Goal: Task Accomplishment & Management: Manage account settings

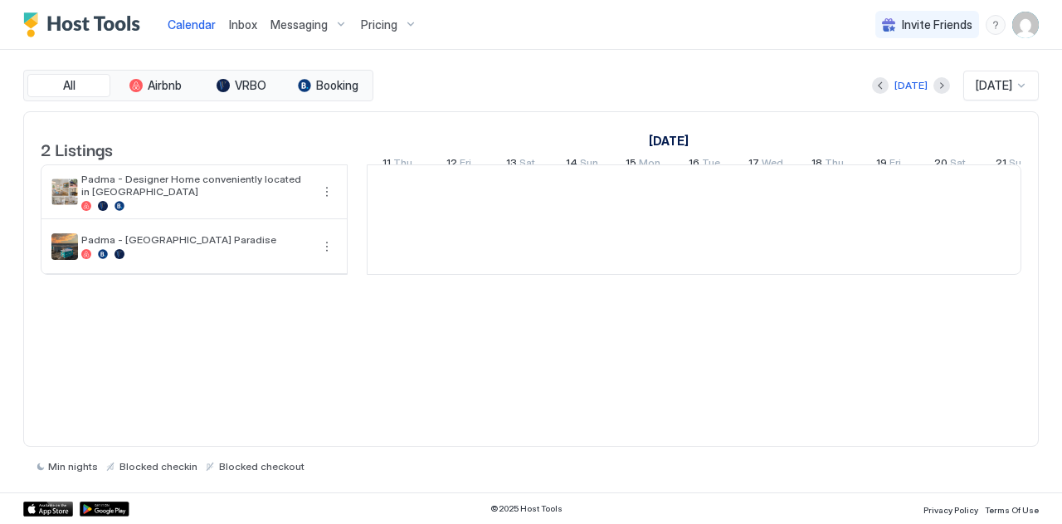
scroll to position [0, 922]
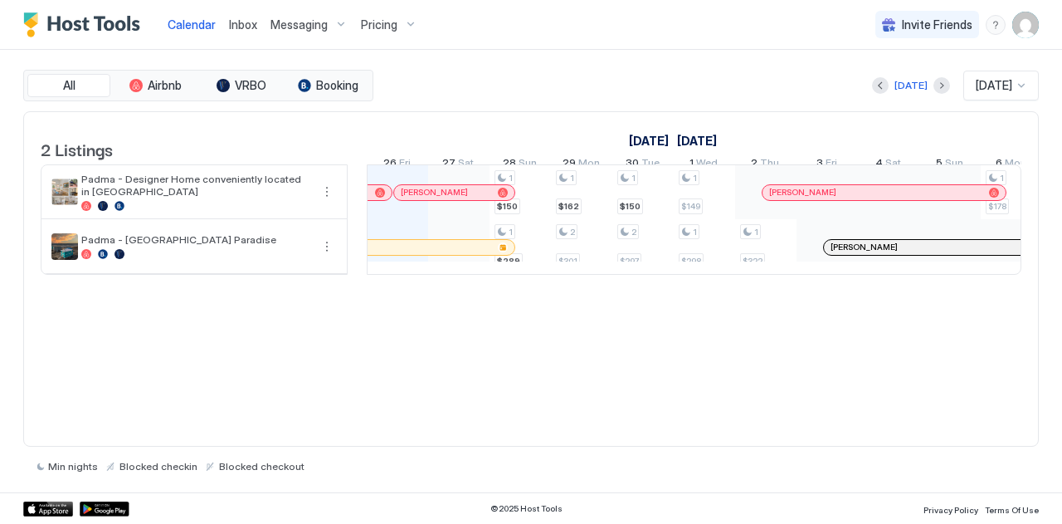
click at [1021, 32] on img "User profile" at bounding box center [1026, 25] width 27 height 27
click at [896, 85] on span "Settings" at bounding box center [876, 92] width 45 height 15
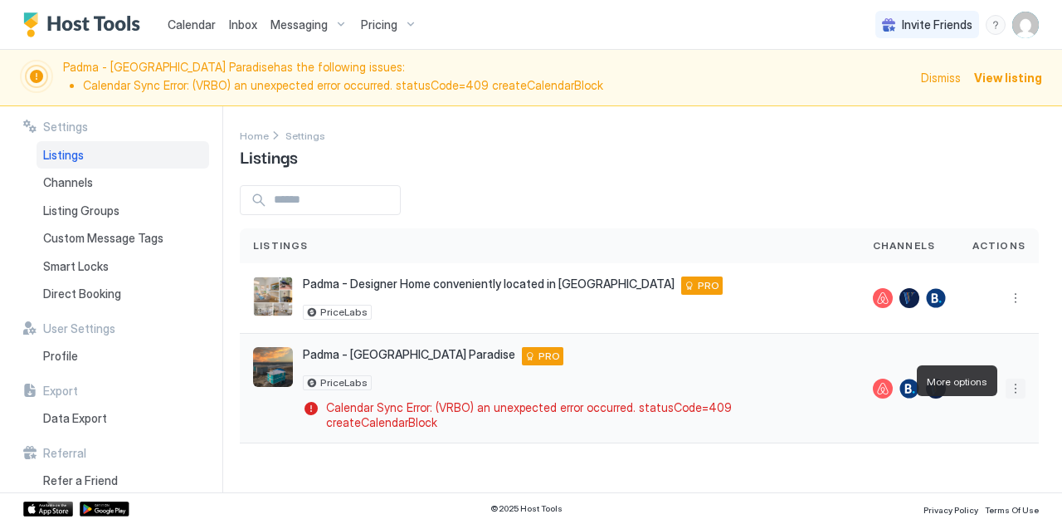
click at [1014, 379] on button "More options" at bounding box center [1016, 389] width 20 height 20
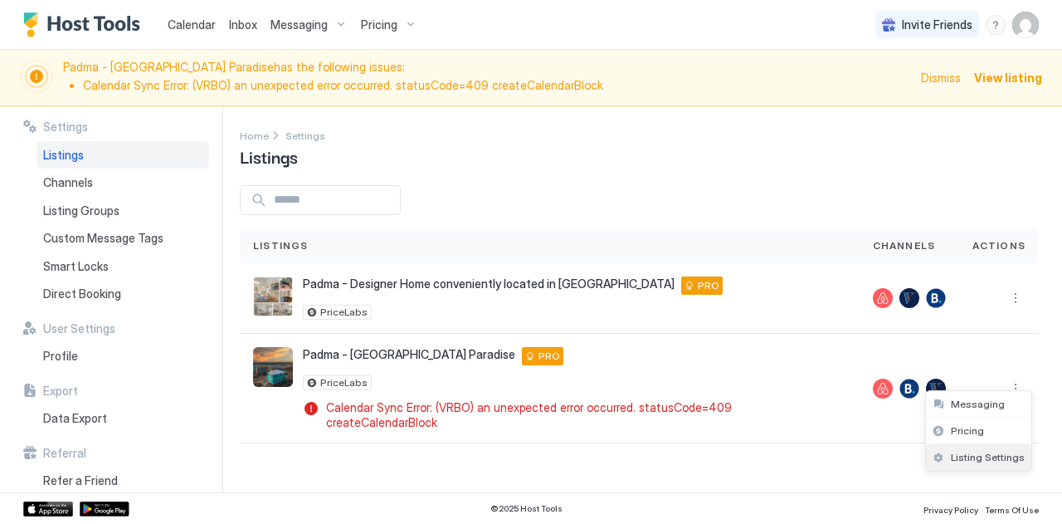
click at [979, 449] on div "Listing Settings" at bounding box center [978, 457] width 105 height 27
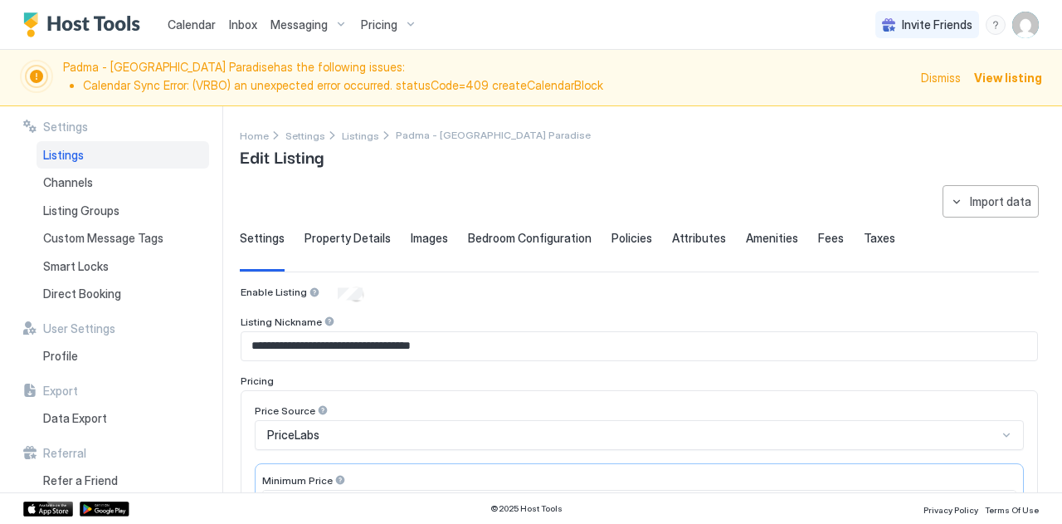
click at [1003, 80] on span "View listing" at bounding box center [1009, 77] width 68 height 17
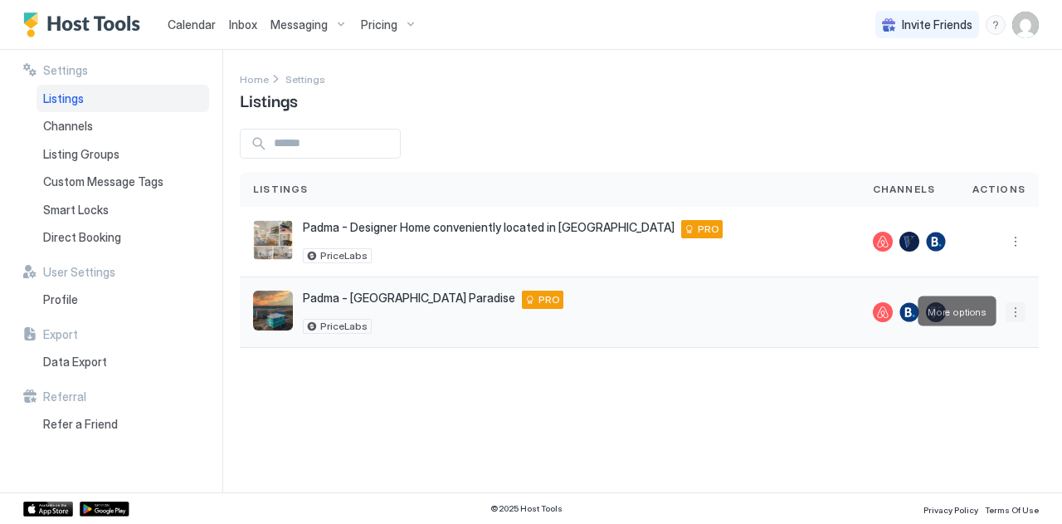
click at [1019, 305] on button "More options" at bounding box center [1016, 312] width 20 height 20
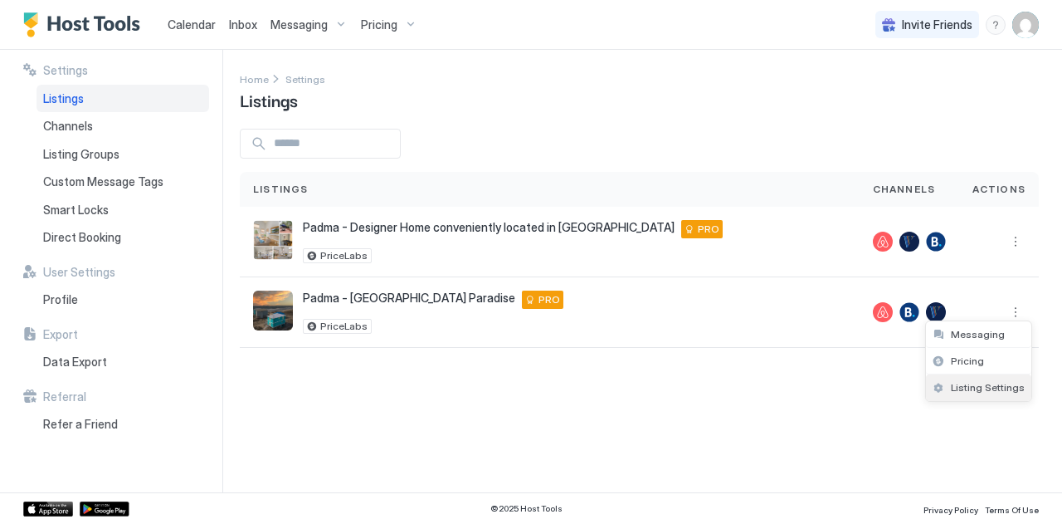
click at [983, 384] on span "Listing Settings" at bounding box center [988, 387] width 74 height 12
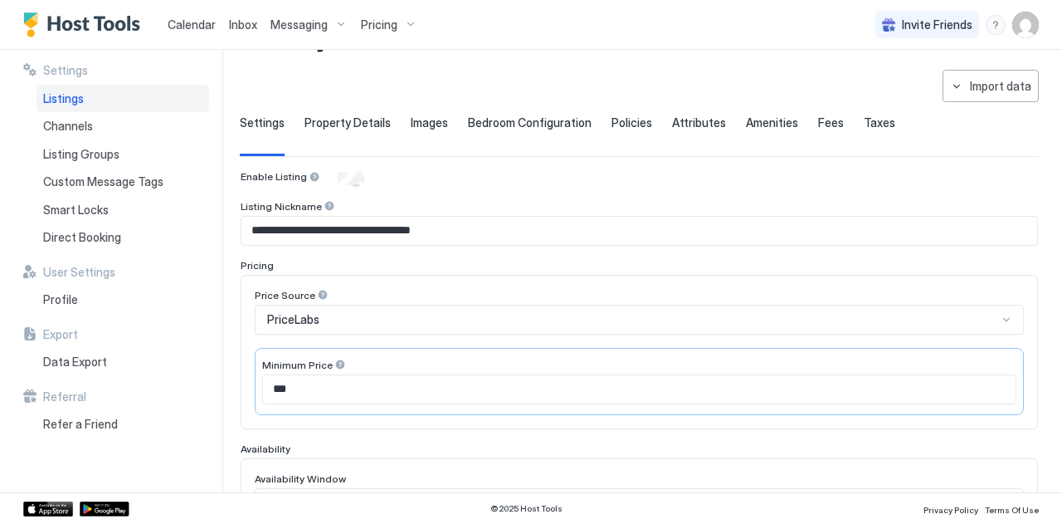
scroll to position [40, 0]
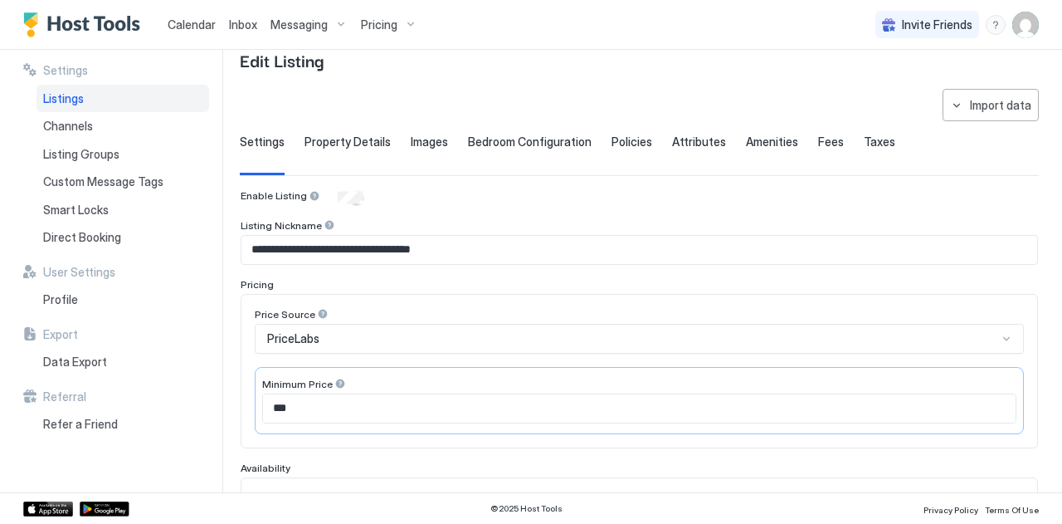
click at [334, 135] on span "Property Details" at bounding box center [348, 141] width 86 height 15
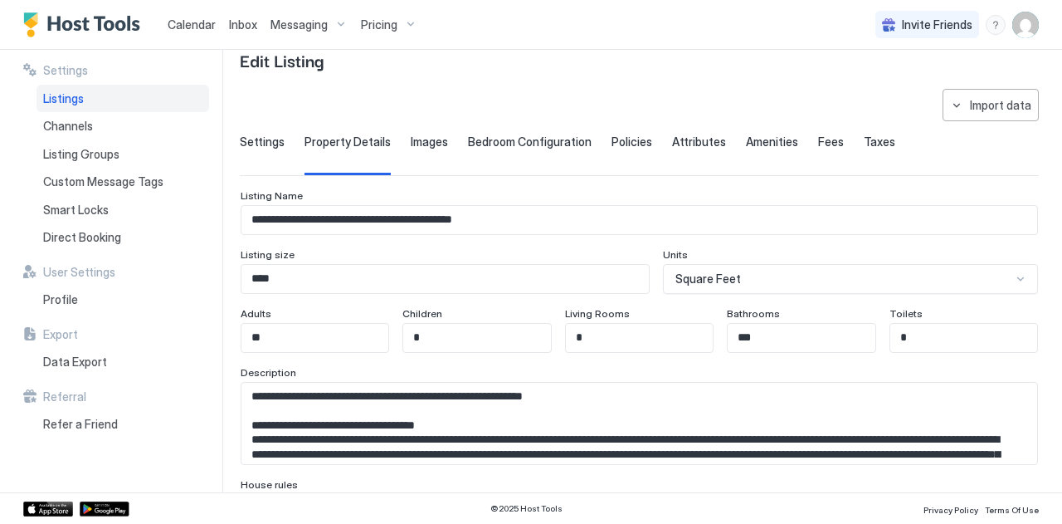
scroll to position [123, 0]
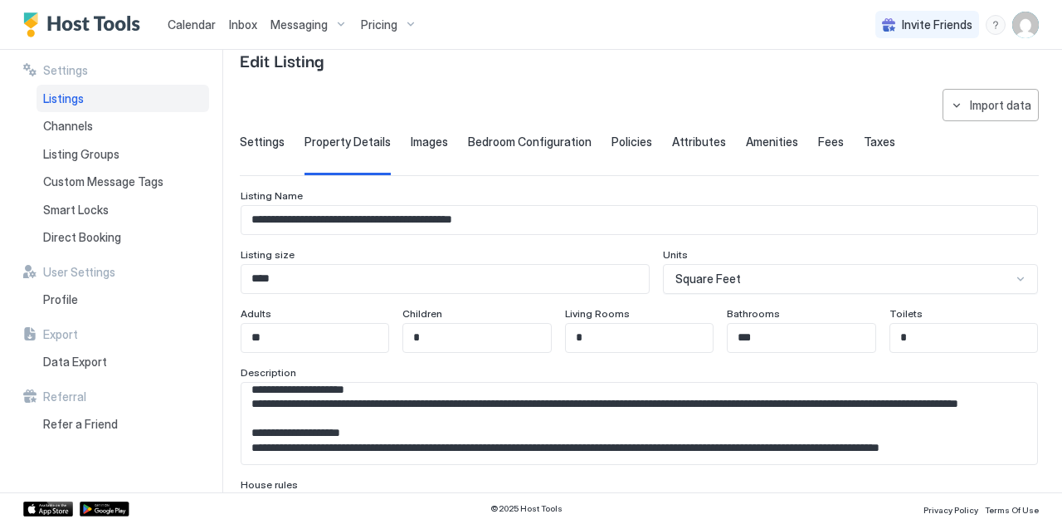
click at [261, 144] on span "Settings" at bounding box center [262, 141] width 45 height 15
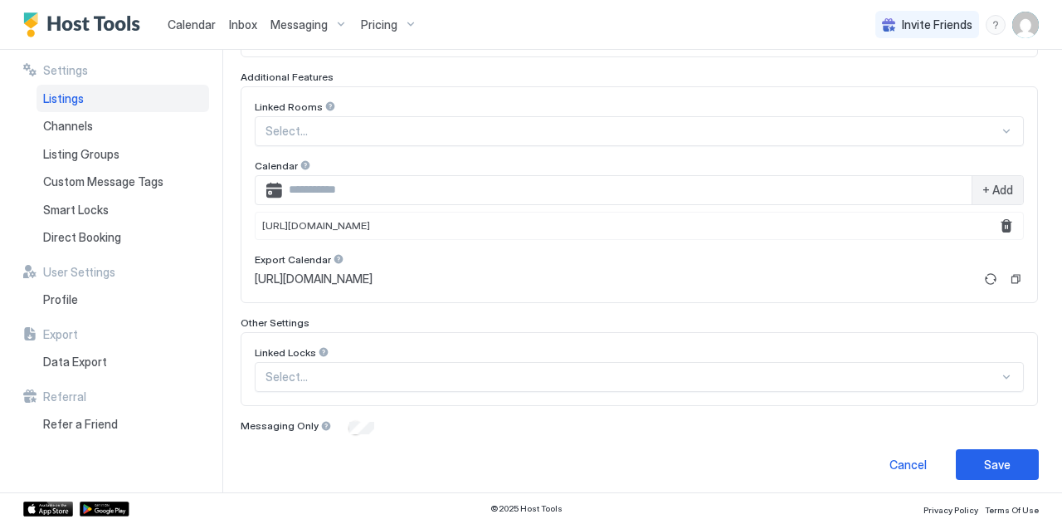
scroll to position [0, 0]
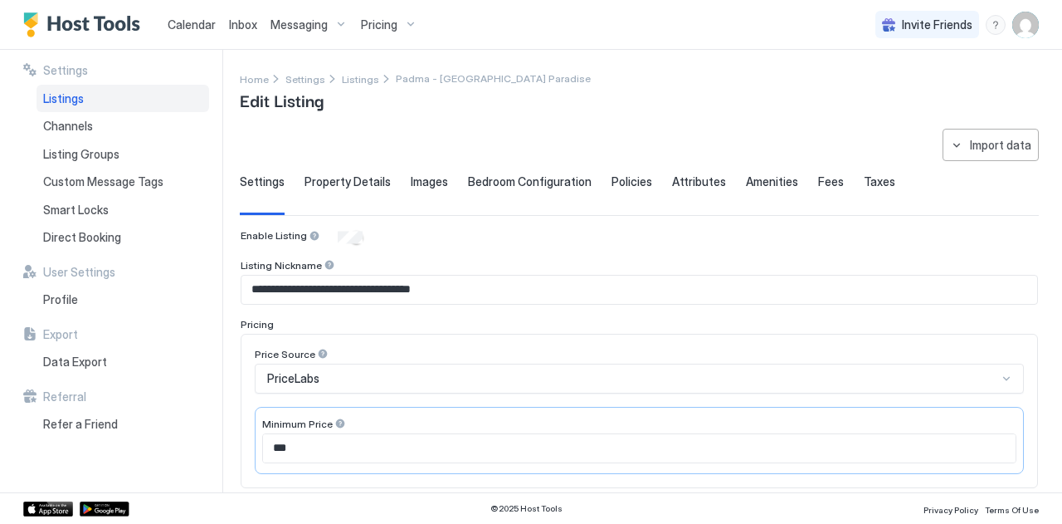
click at [415, 181] on span "Images" at bounding box center [429, 181] width 37 height 15
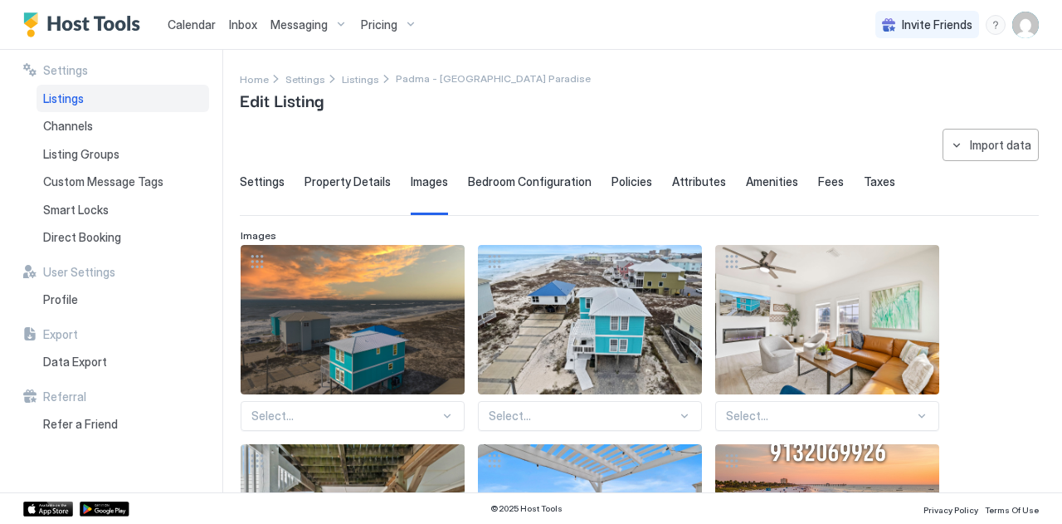
click at [523, 180] on span "Bedroom Configuration" at bounding box center [530, 181] width 124 height 15
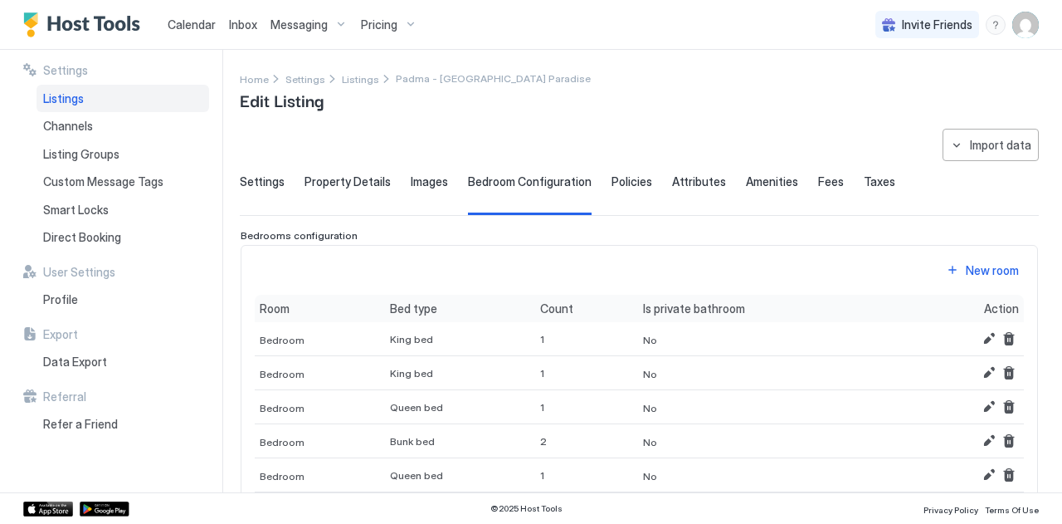
click at [618, 179] on span "Policies" at bounding box center [632, 181] width 41 height 15
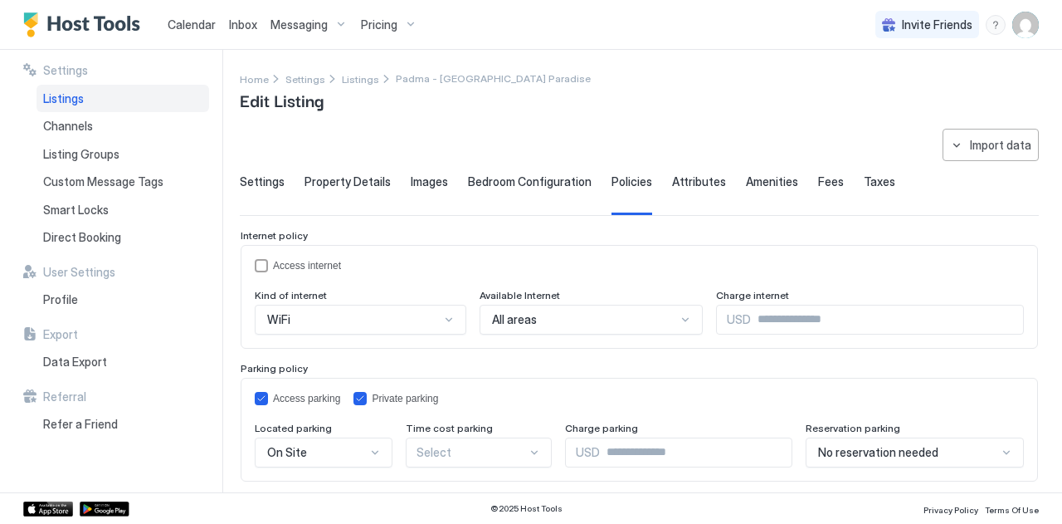
click at [673, 177] on span "Attributes" at bounding box center [699, 181] width 54 height 15
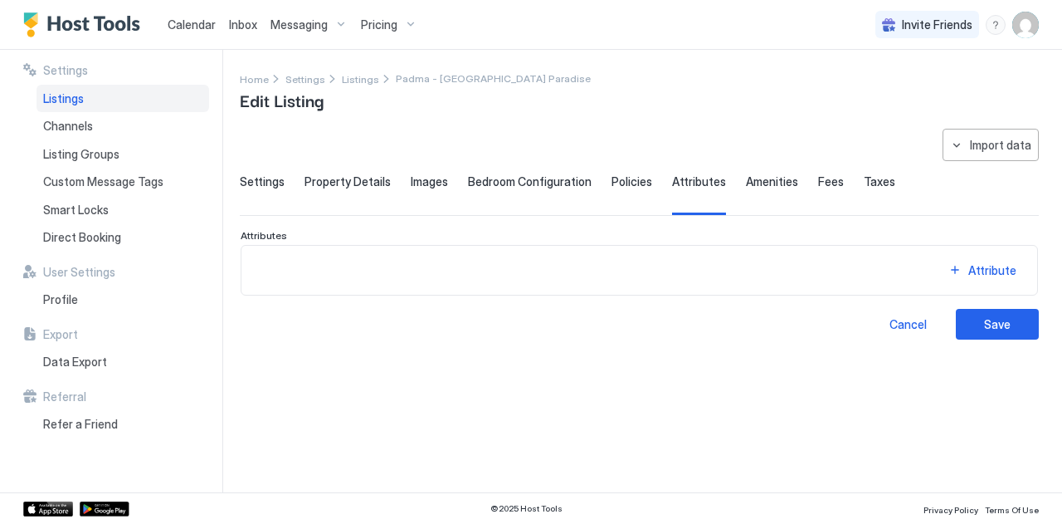
click at [196, 16] on link "Calendar" at bounding box center [192, 24] width 48 height 17
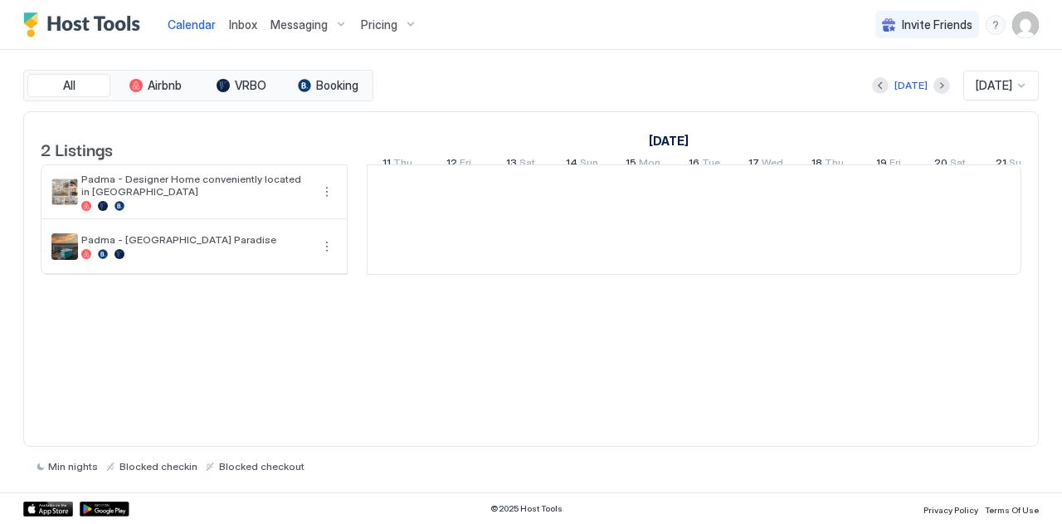
scroll to position [0, 922]
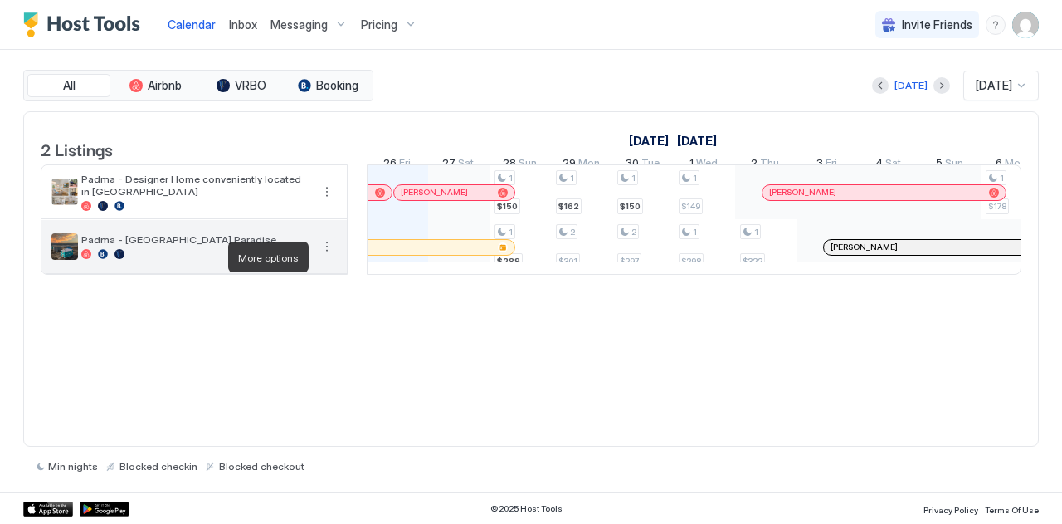
click at [324, 256] on button "More options" at bounding box center [327, 247] width 20 height 20
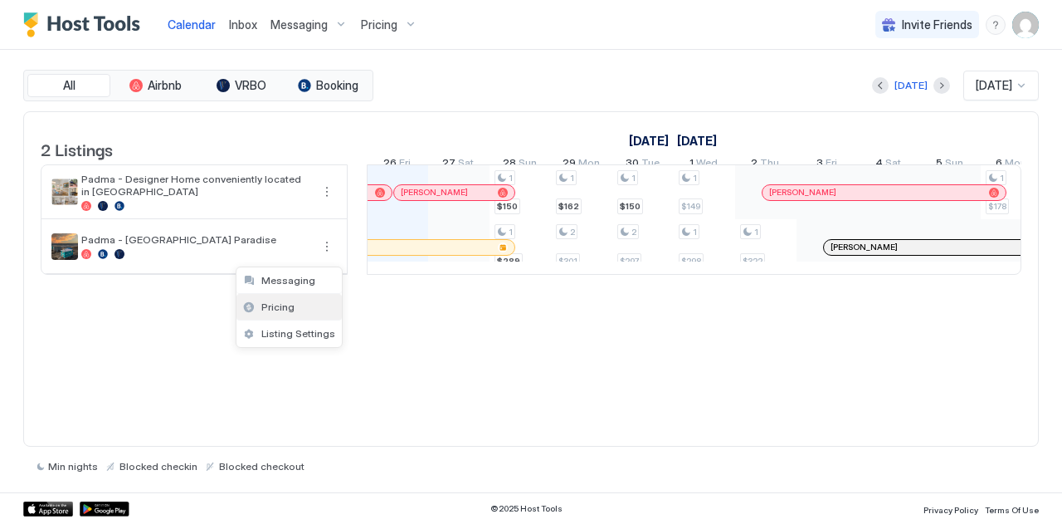
click at [280, 305] on span "Pricing" at bounding box center [277, 306] width 33 height 12
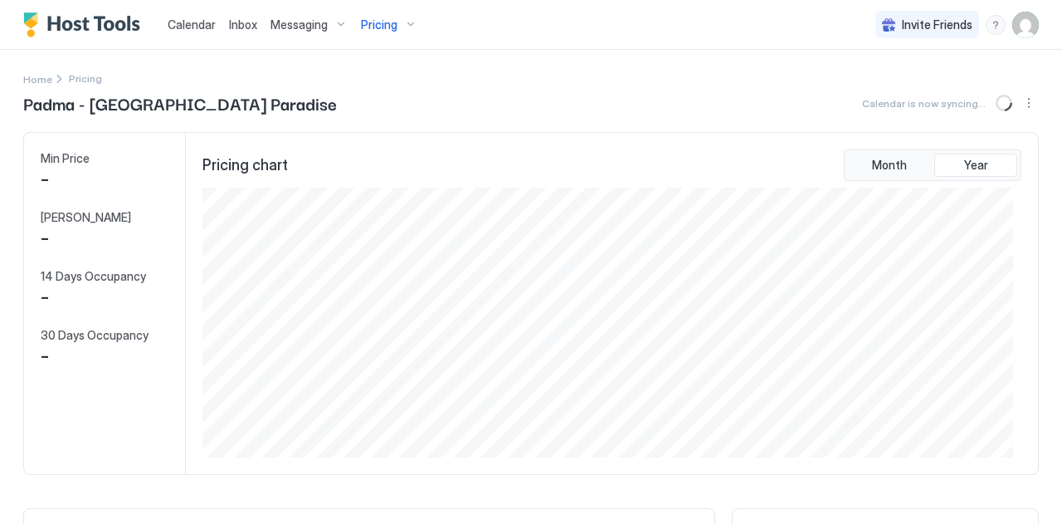
scroll to position [269, 811]
click at [250, 22] on span "Inbox" at bounding box center [243, 24] width 28 height 14
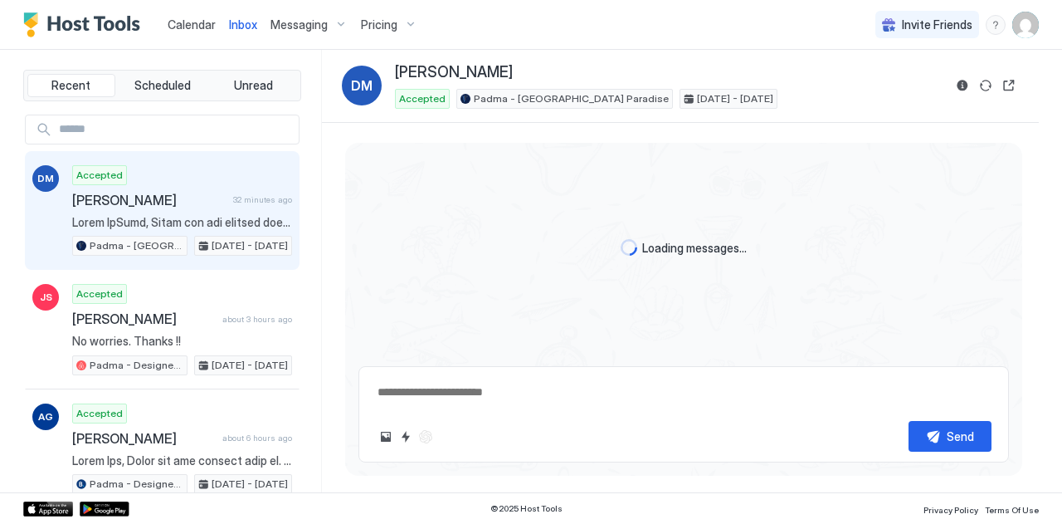
scroll to position [812, 0]
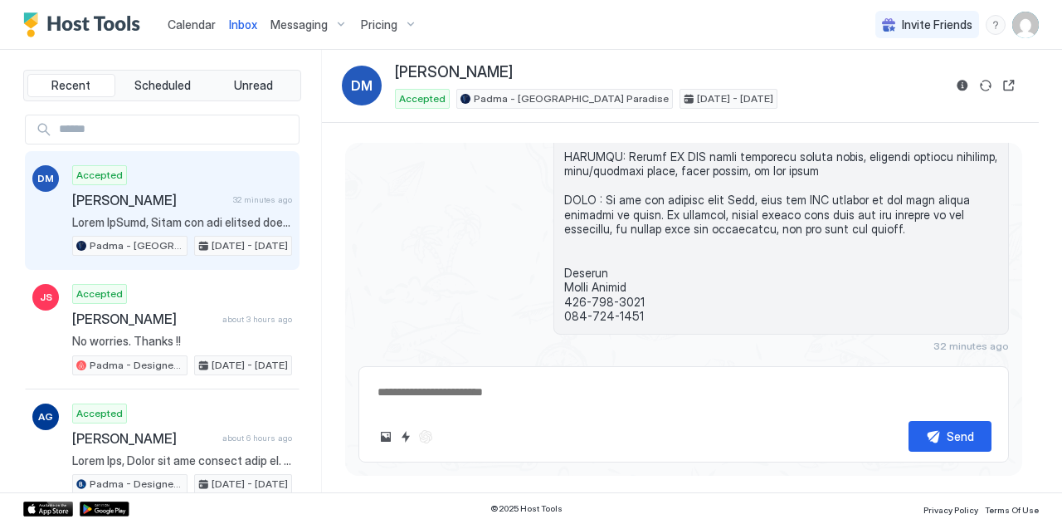
click at [149, 211] on div "Accepted [PERSON_NAME] 32 minutes ago Padma - [GEOGRAPHIC_DATA] Paradise [DATE]…" at bounding box center [182, 210] width 220 height 91
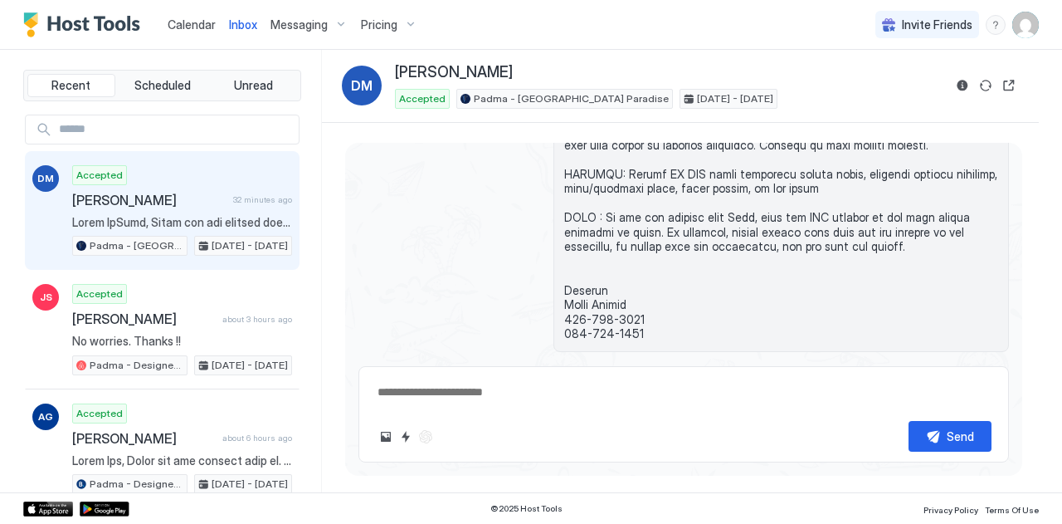
scroll to position [755, 0]
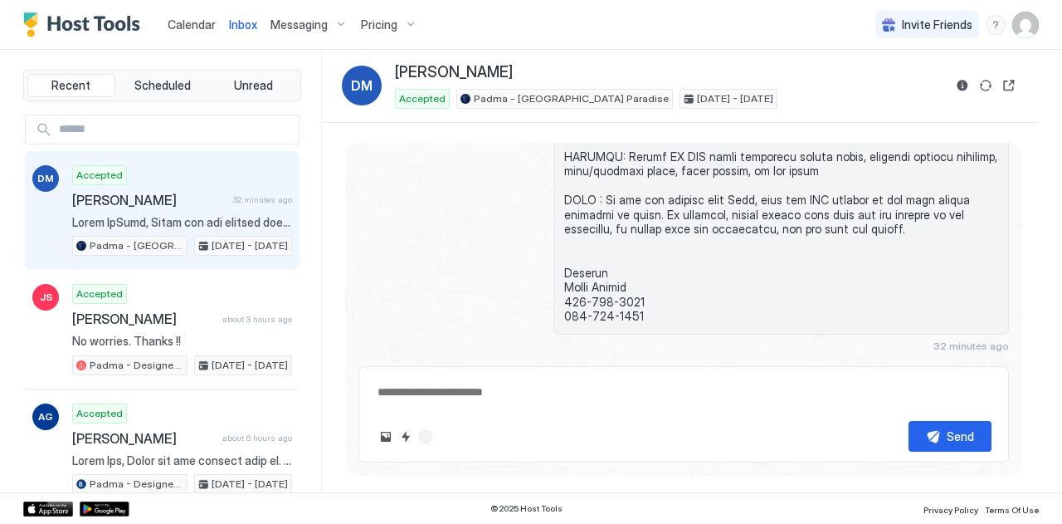
click at [988, 363] on button "Scheduled Messages" at bounding box center [932, 374] width 154 height 22
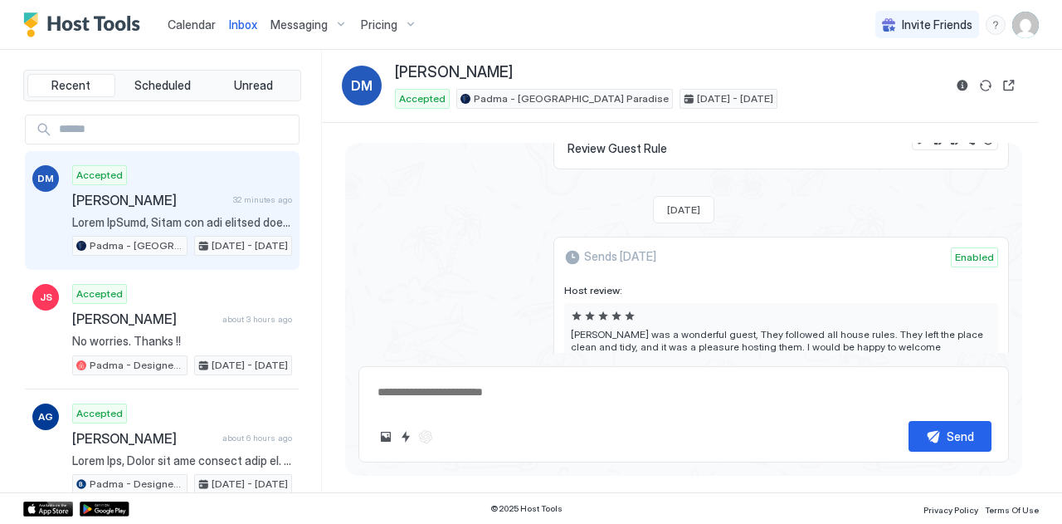
scroll to position [2757, 0]
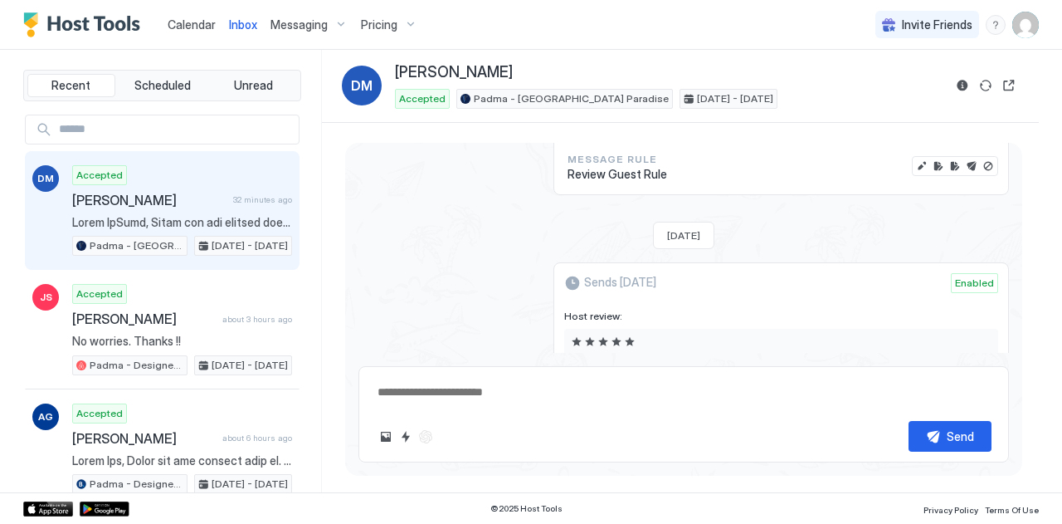
click at [492, 262] on div "Sends [DATE] Enabled Host review: [PERSON_NAME] was a wonderful guest, They fol…" at bounding box center [684, 391] width 651 height 259
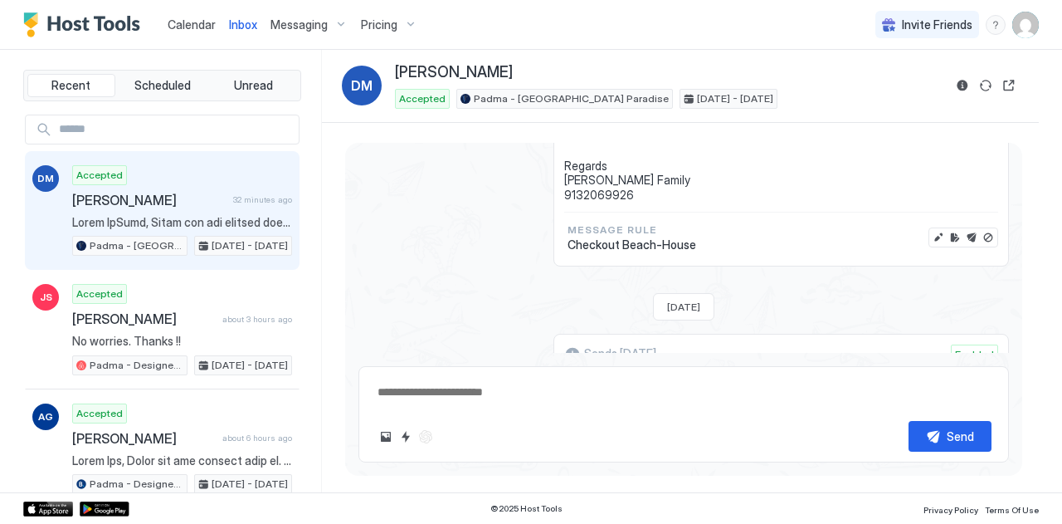
scroll to position [1942, 0]
click at [91, 204] on span "[PERSON_NAME]" at bounding box center [149, 200] width 154 height 17
click at [115, 238] on span "Padma - [GEOGRAPHIC_DATA] Paradise" at bounding box center [137, 245] width 94 height 15
click at [228, 242] on span "[DATE] - [DATE]" at bounding box center [250, 245] width 76 height 15
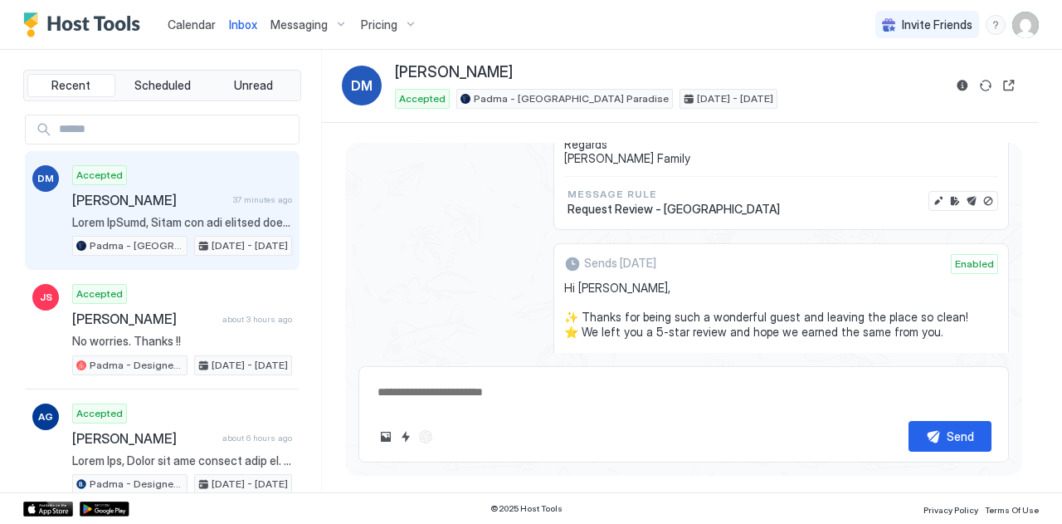
scroll to position [2293, 0]
click at [644, 256] on span "Sends [DATE]" at bounding box center [620, 263] width 72 height 15
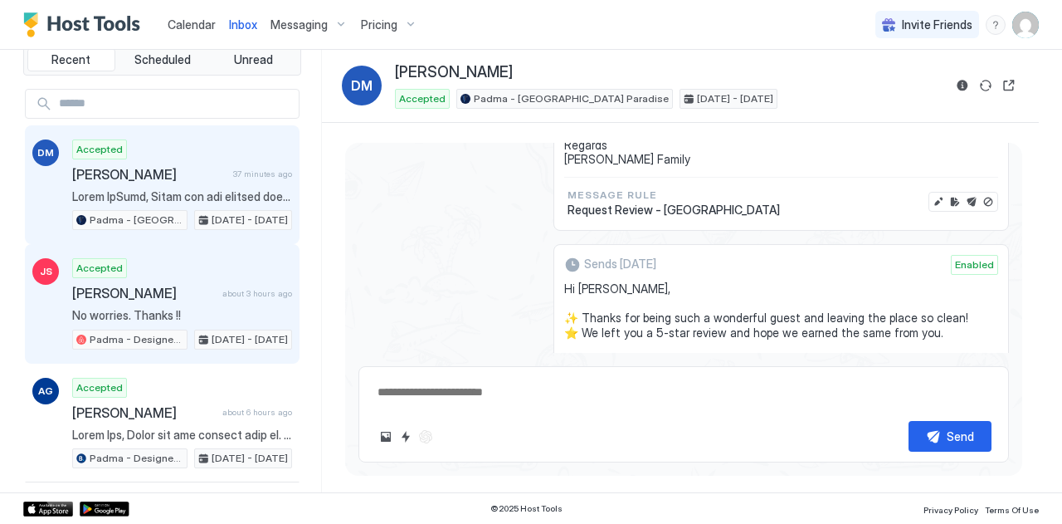
scroll to position [0, 0]
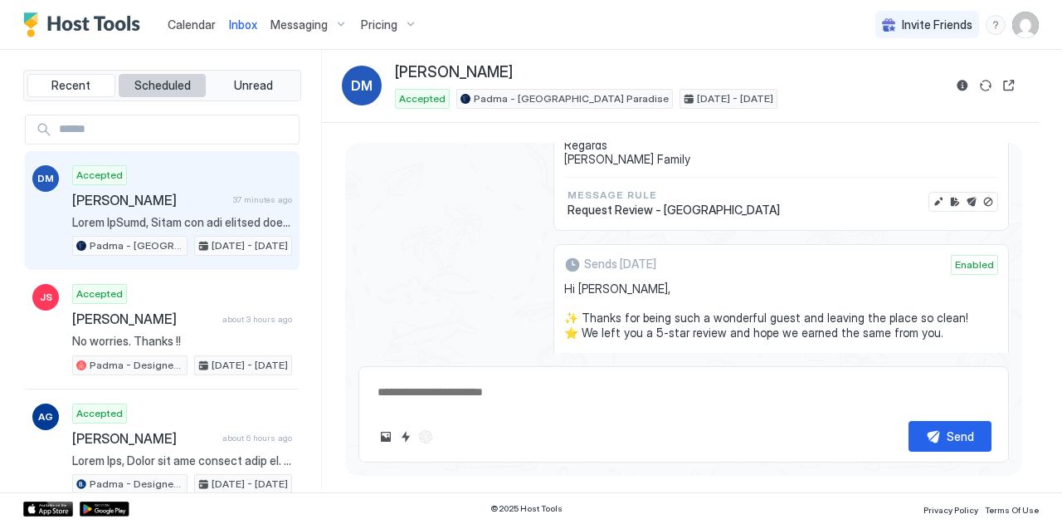
click at [158, 85] on span "Scheduled" at bounding box center [162, 85] width 56 height 15
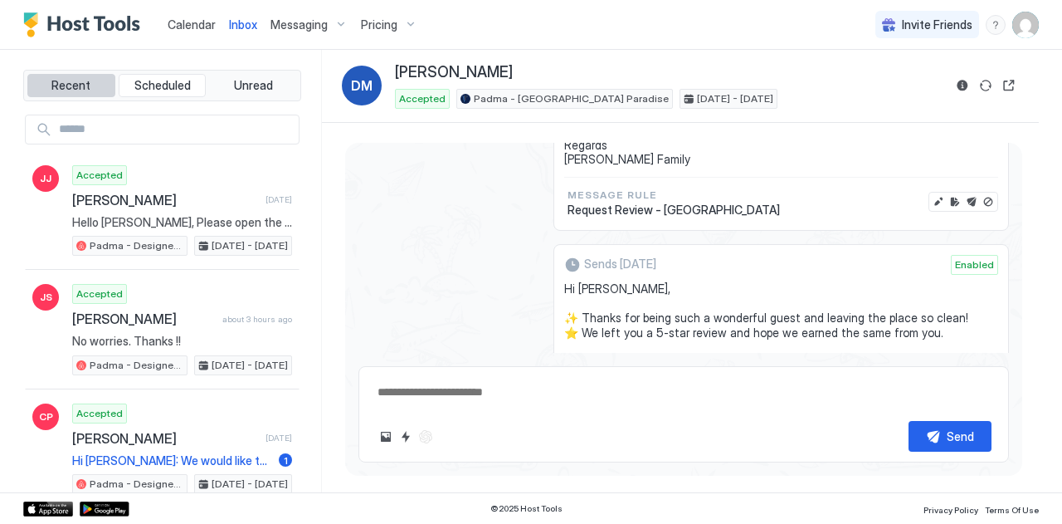
click at [65, 75] on button "Recent" at bounding box center [71, 85] width 88 height 23
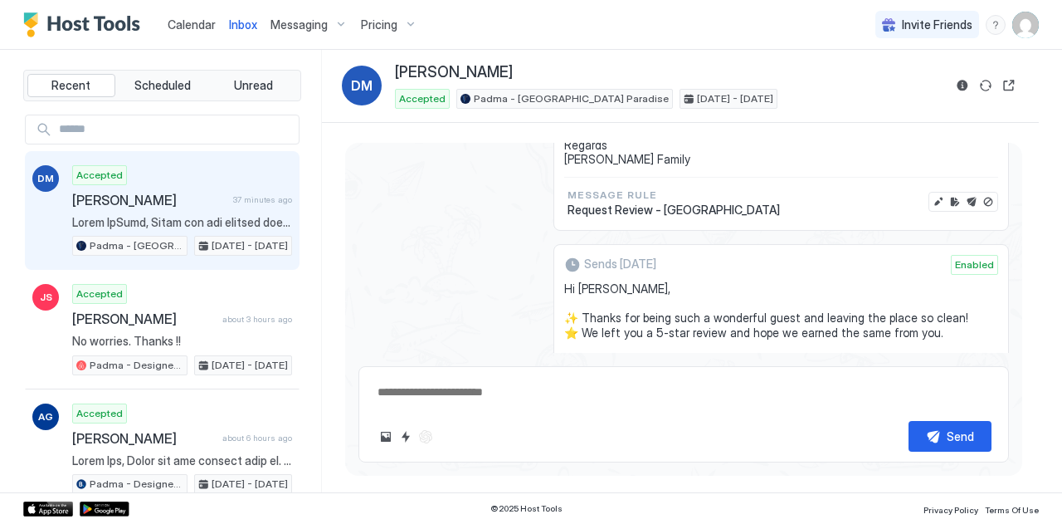
type textarea "*"
click at [289, 18] on span "Messaging" at bounding box center [299, 24] width 57 height 15
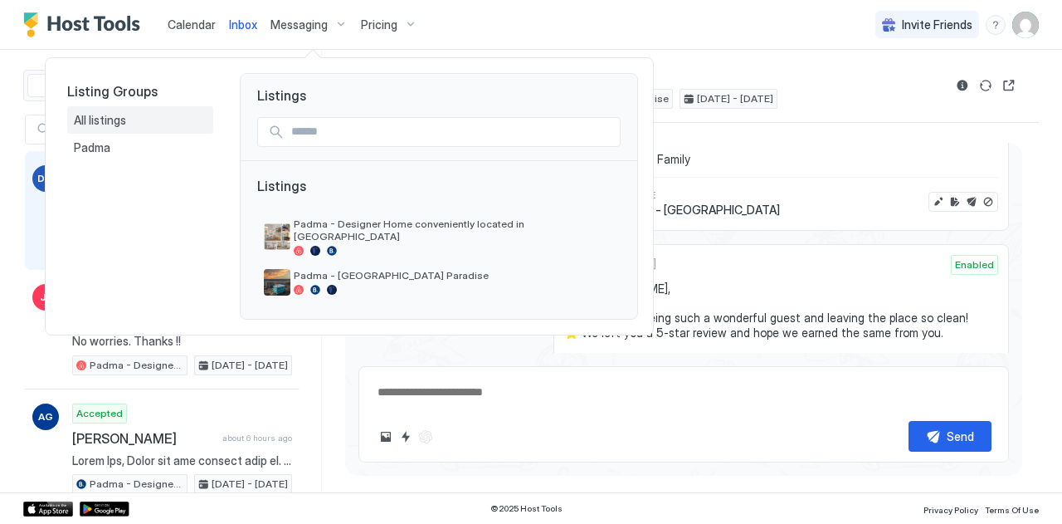
click at [123, 121] on span "All listings" at bounding box center [101, 120] width 55 height 15
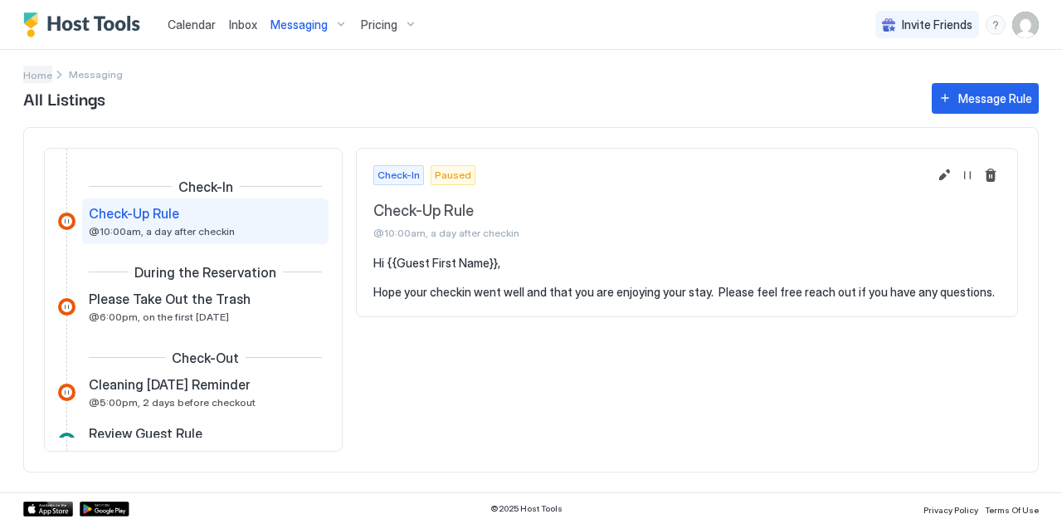
click at [41, 75] on span "Home" at bounding box center [37, 75] width 29 height 12
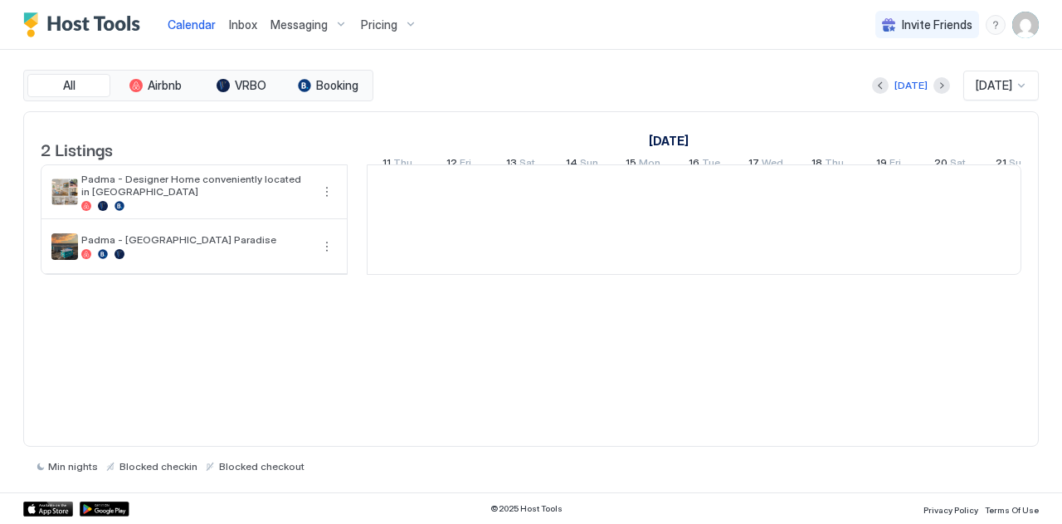
scroll to position [0, 922]
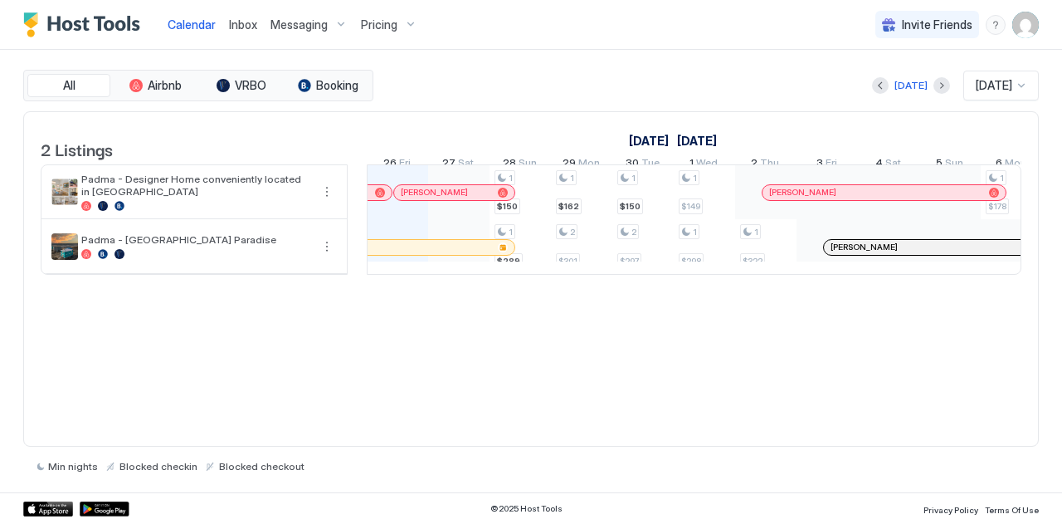
click at [318, 19] on span "Messaging" at bounding box center [299, 24] width 57 height 15
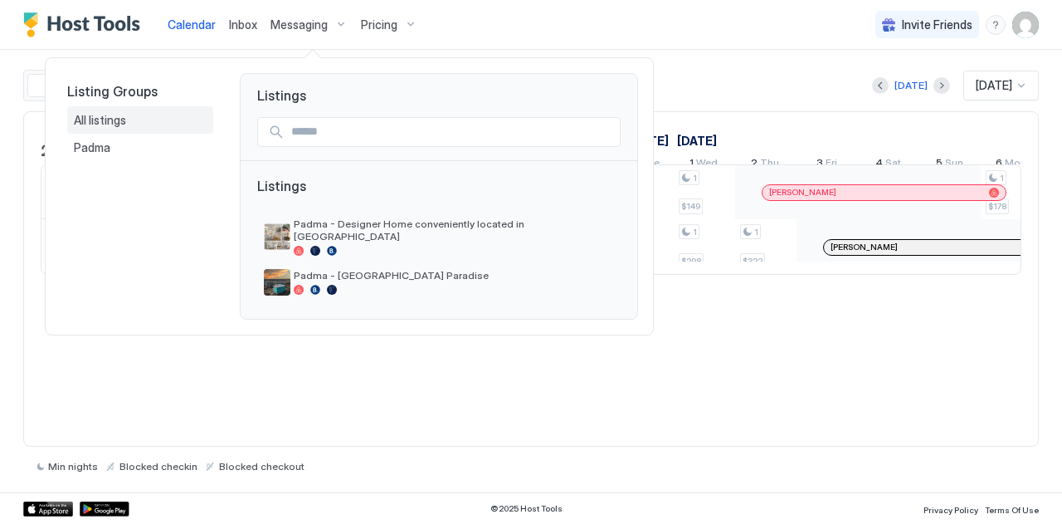
click at [125, 125] on span "All listings" at bounding box center [101, 120] width 55 height 15
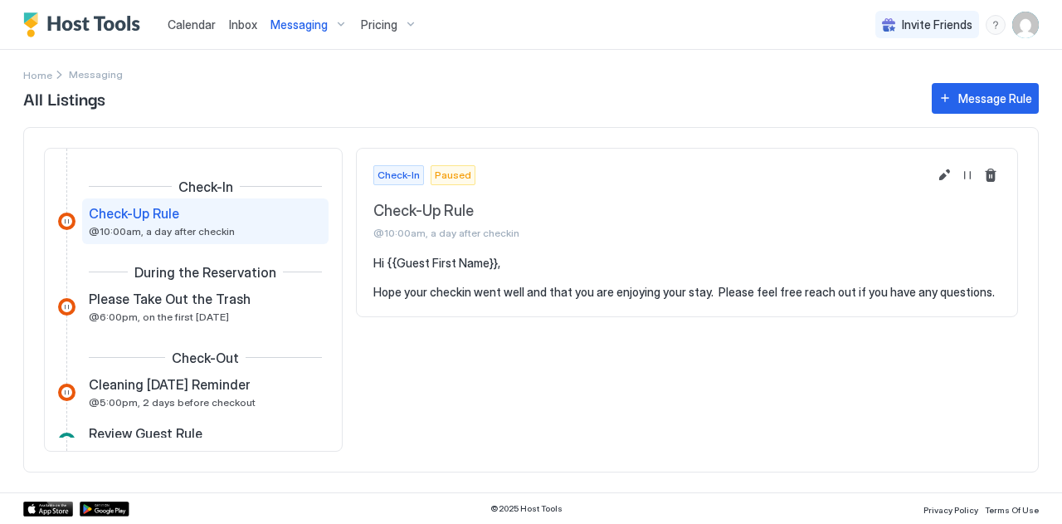
click at [287, 15] on div "Messaging" at bounding box center [309, 25] width 90 height 28
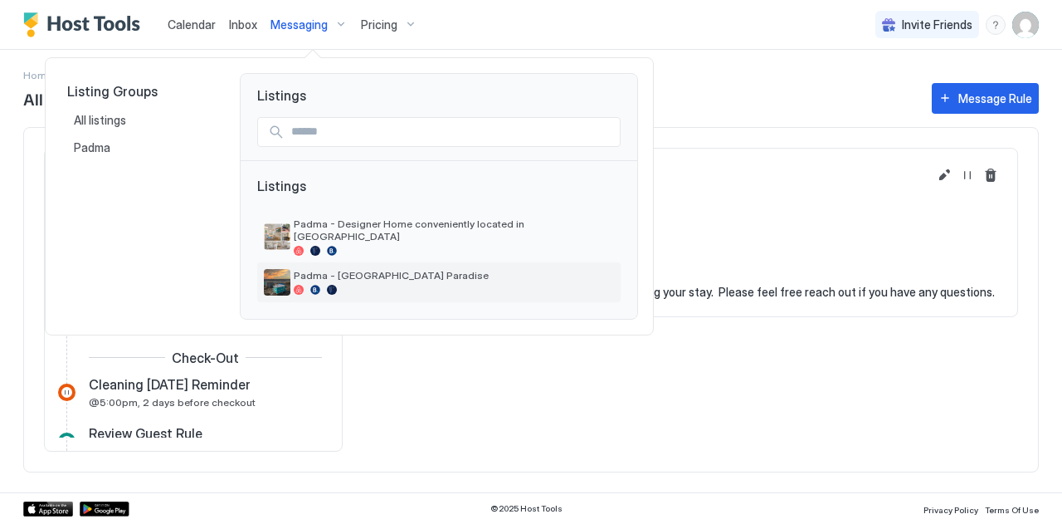
click at [292, 269] on div "Padma - [GEOGRAPHIC_DATA] Paradise" at bounding box center [439, 282] width 350 height 27
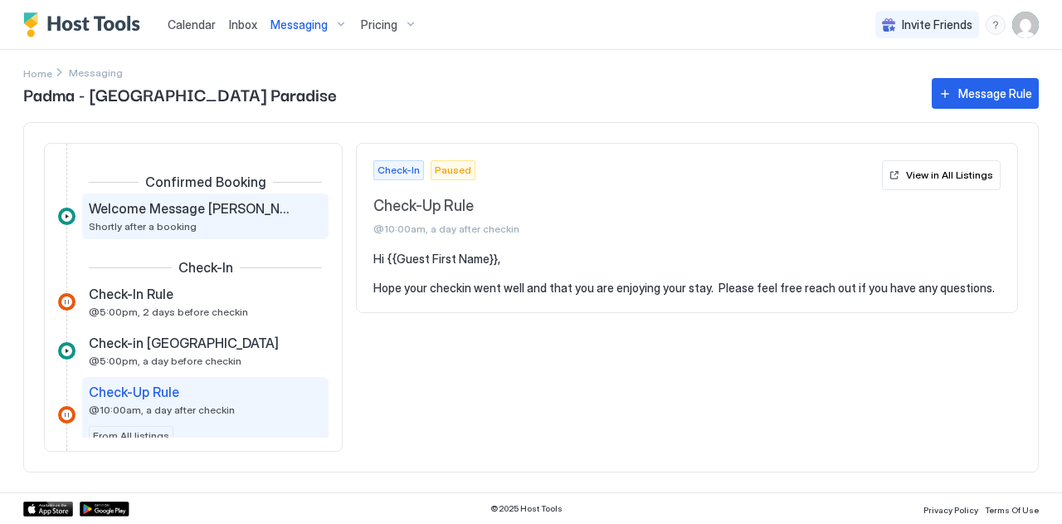
click at [161, 213] on span "Welcome Message [PERSON_NAME]" at bounding box center [192, 208] width 207 height 17
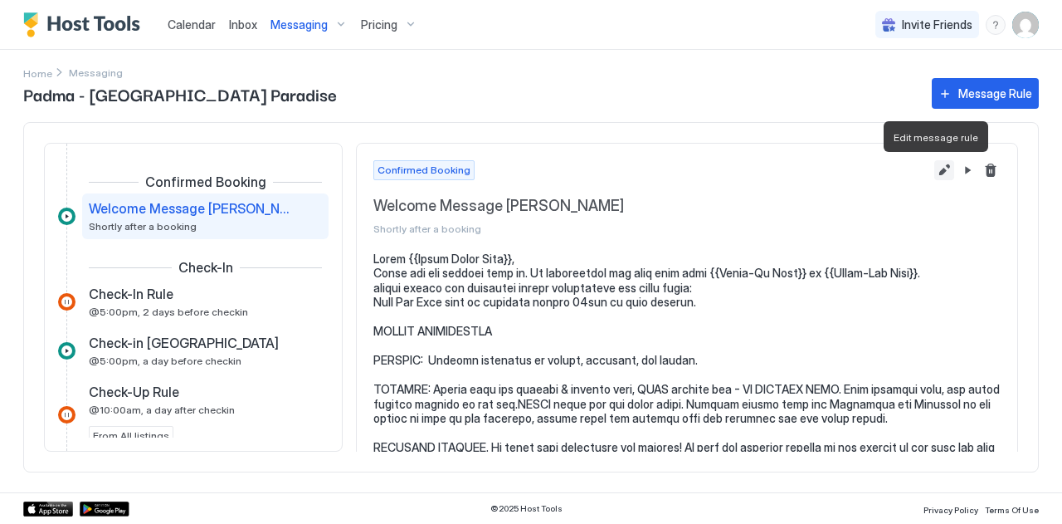
click at [935, 169] on button "Edit message rule" at bounding box center [945, 170] width 20 height 20
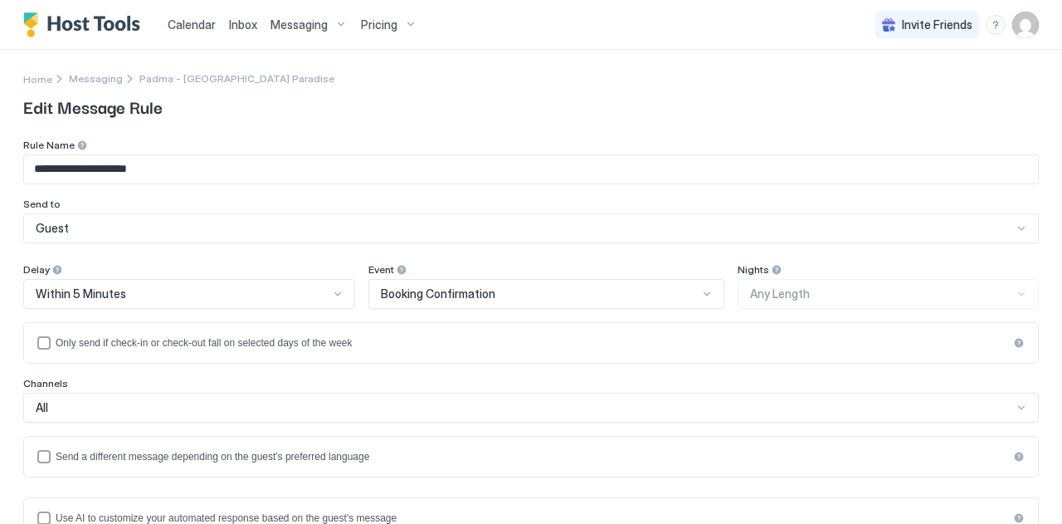
click at [204, 27] on span "Calendar" at bounding box center [192, 24] width 48 height 14
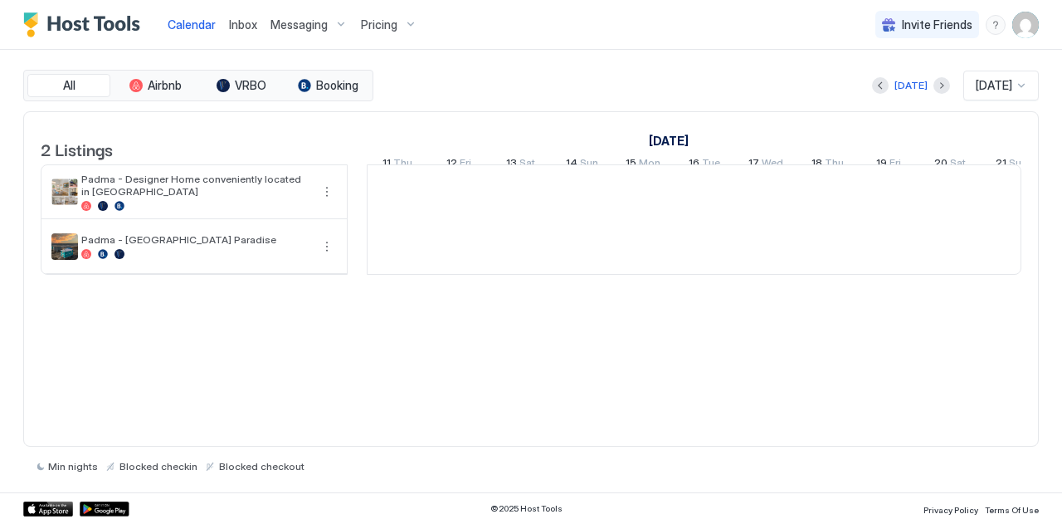
scroll to position [0, 922]
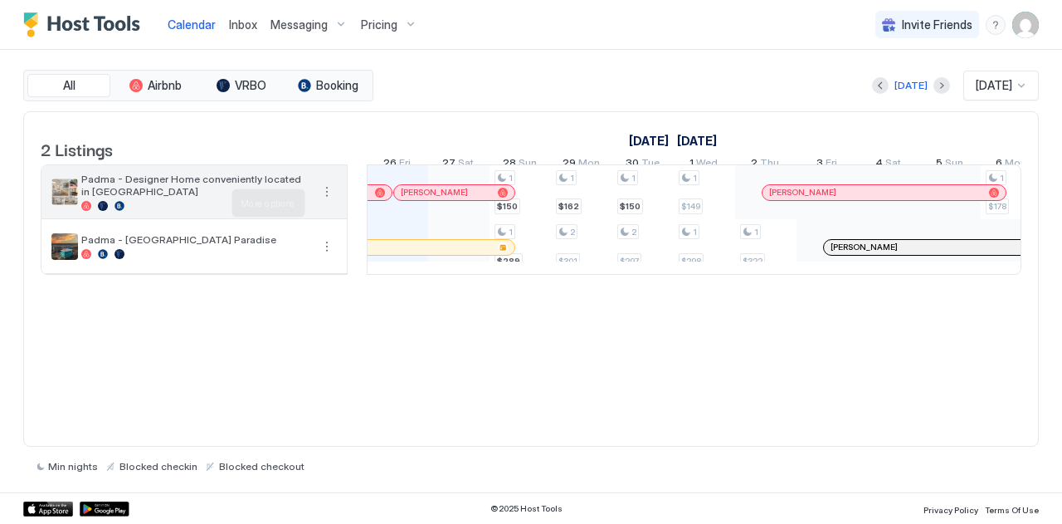
click at [325, 202] on button "More options" at bounding box center [327, 192] width 20 height 20
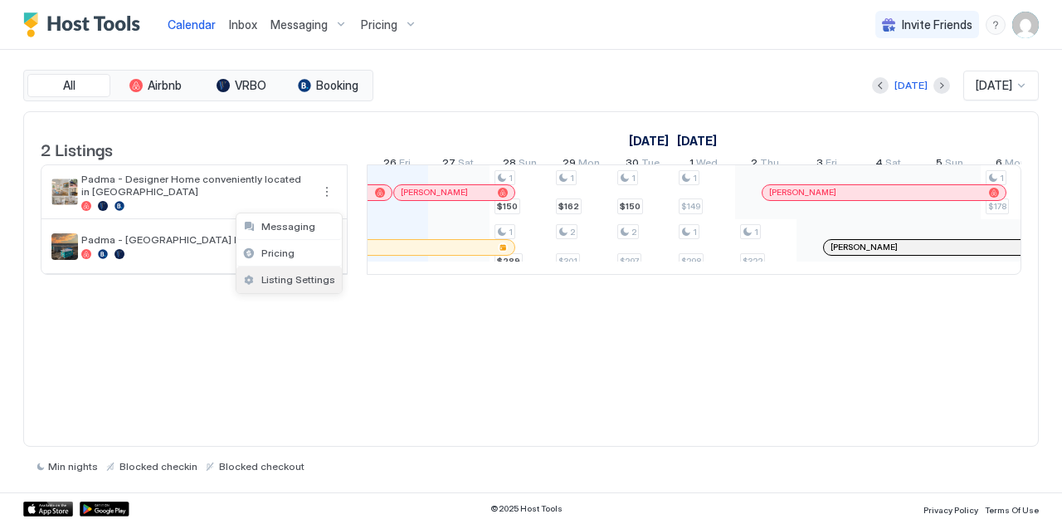
click at [276, 281] on span "Listing Settings" at bounding box center [298, 279] width 74 height 12
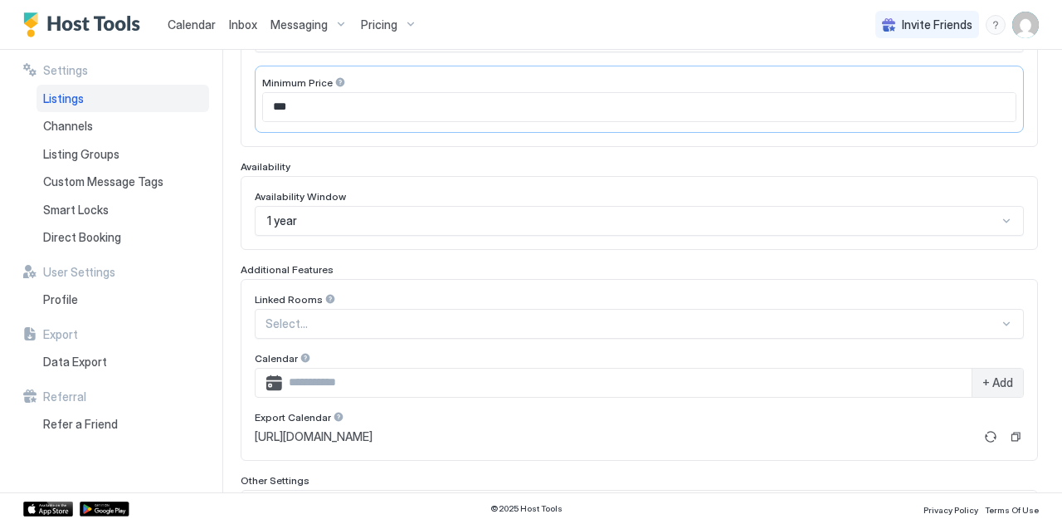
scroll to position [340, 0]
click at [1008, 429] on button "Copy" at bounding box center [1016, 437] width 17 height 17
click at [1008, 437] on button "Copy" at bounding box center [1016, 437] width 17 height 17
